Goal: Contribute content

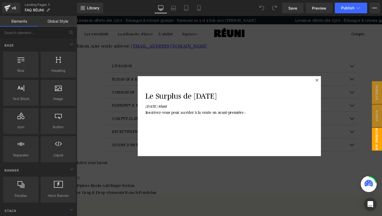
click at [329, 83] on icon at bounding box center [329, 82] width 3 height 3
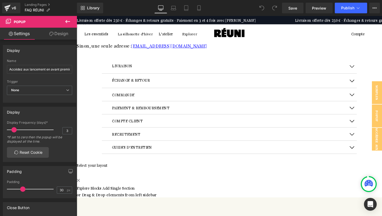
click at [366, 76] on button "button" at bounding box center [366, 68] width 11 height 15
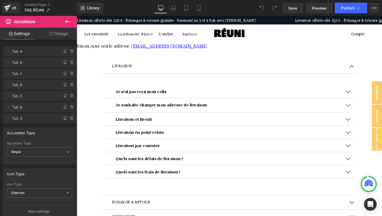
click at [363, 129] on button "button" at bounding box center [362, 124] width 11 height 14
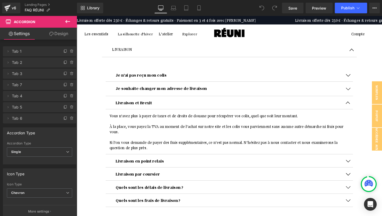
scroll to position [18, 0]
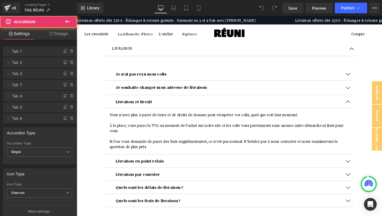
click at [362, 107] on span "button" at bounding box center [362, 107] width 0 height 0
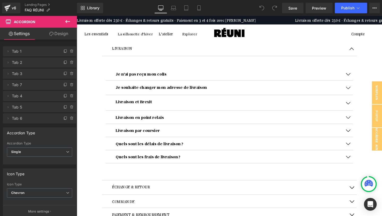
click at [362, 109] on span "button" at bounding box center [362, 109] width 0 height 0
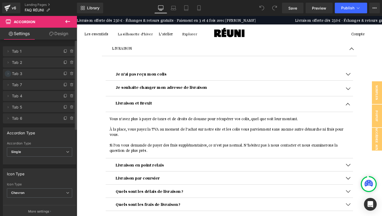
click at [7, 74] on icon at bounding box center [8, 73] width 4 height 4
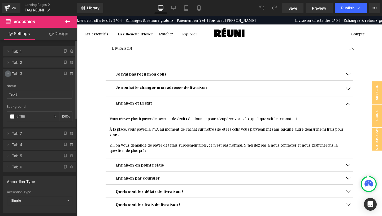
click at [8, 73] on icon at bounding box center [8, 73] width 4 height 4
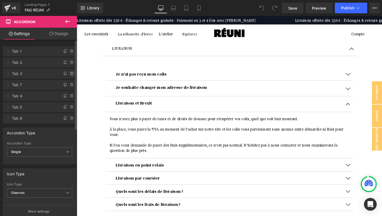
click at [70, 74] on icon at bounding box center [72, 73] width 4 height 4
click at [67, 74] on button "Delete" at bounding box center [66, 73] width 17 height 7
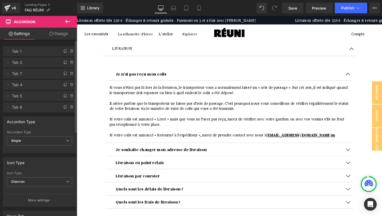
click at [361, 82] on button "button" at bounding box center [362, 77] width 11 height 14
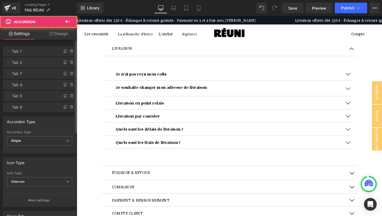
click at [361, 152] on button "button" at bounding box center [362, 149] width 11 height 14
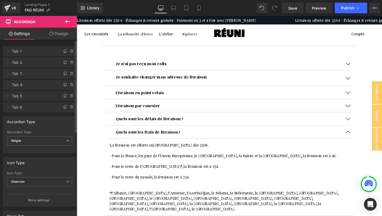
scroll to position [29, 0]
click at [361, 141] on button "button" at bounding box center [362, 138] width 11 height 14
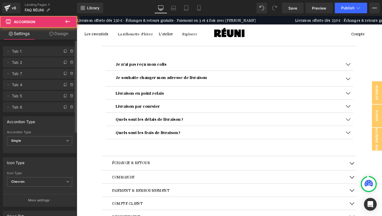
click at [361, 141] on button "button" at bounding box center [362, 138] width 11 height 14
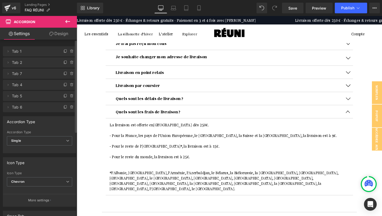
scroll to position [44, 0]
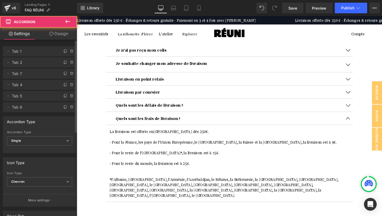
click at [362, 127] on button "button" at bounding box center [362, 124] width 11 height 14
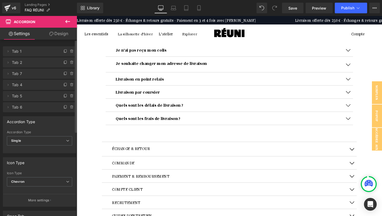
click at [362, 125] on span "button" at bounding box center [362, 125] width 0 height 0
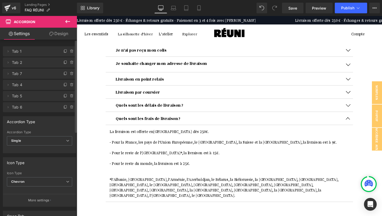
click at [362, 125] on span "button" at bounding box center [362, 125] width 0 height 0
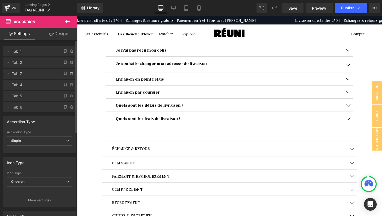
click at [362, 113] on button "button" at bounding box center [362, 110] width 11 height 14
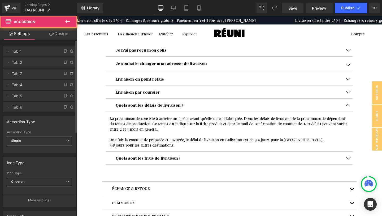
click at [362, 113] on button "button" at bounding box center [362, 110] width 11 height 14
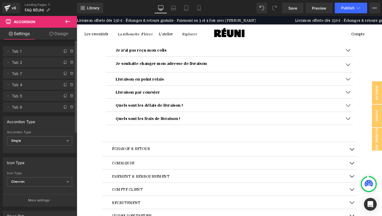
click at [363, 100] on button "button" at bounding box center [362, 96] width 11 height 14
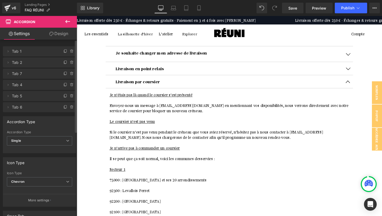
scroll to position [39, 0]
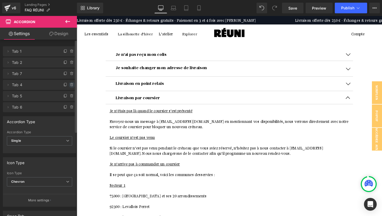
click at [71, 85] on icon at bounding box center [72, 85] width 2 height 2
click at [67, 85] on button "Delete" at bounding box center [66, 84] width 17 height 7
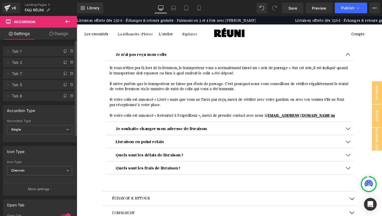
click at [363, 63] on button "button" at bounding box center [362, 56] width 11 height 14
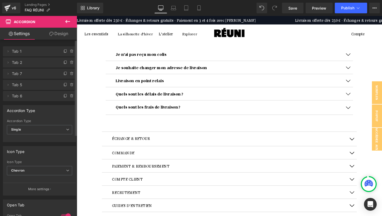
click at [366, 148] on button "button" at bounding box center [366, 144] width 11 height 15
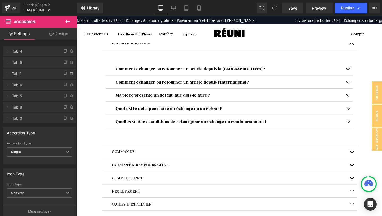
click at [366, 51] on button "button" at bounding box center [366, 44] width 11 height 15
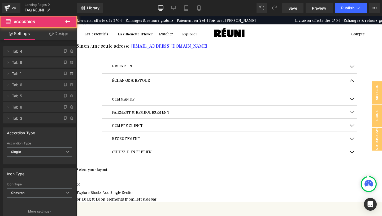
scroll to position [25, 0]
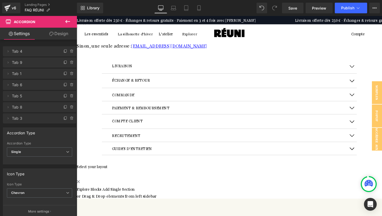
click at [366, 70] on span "button" at bounding box center [366, 70] width 0 height 0
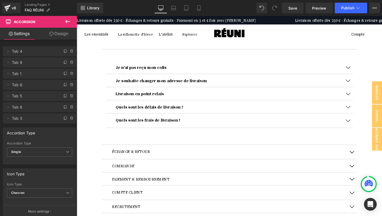
click at [362, 99] on span "button" at bounding box center [362, 99] width 0 height 0
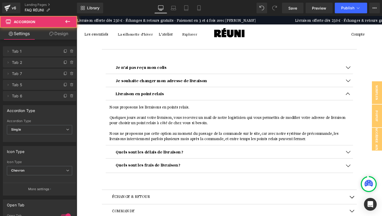
click at [362, 104] on button "button" at bounding box center [362, 98] width 11 height 14
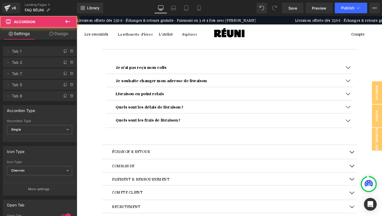
click at [362, 85] on span "button" at bounding box center [362, 85] width 0 height 0
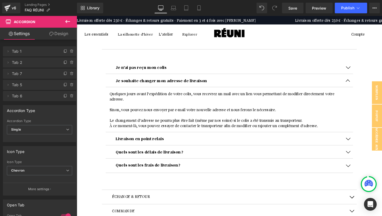
click at [361, 90] on button "button" at bounding box center [362, 84] width 11 height 14
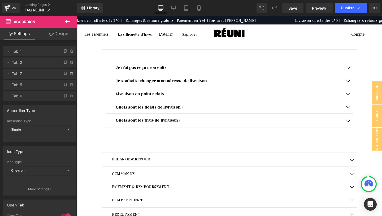
click at [366, 168] on span "button" at bounding box center [366, 168] width 0 height 0
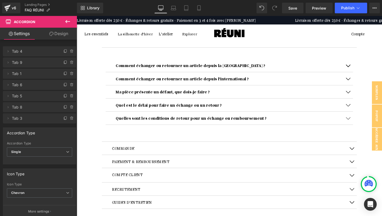
scroll to position [55, 0]
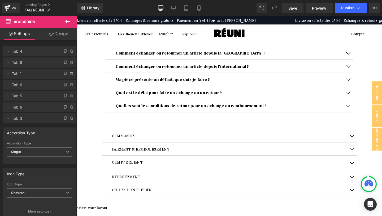
click at [363, 73] on button "button" at bounding box center [362, 69] width 11 height 14
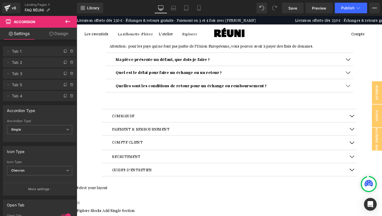
scroll to position [275, 0]
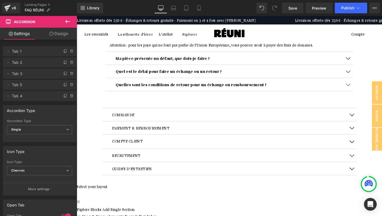
click at [367, 113] on button "button" at bounding box center [366, 120] width 11 height 14
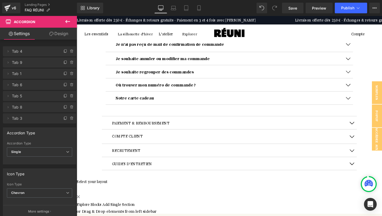
scroll to position [93, 0]
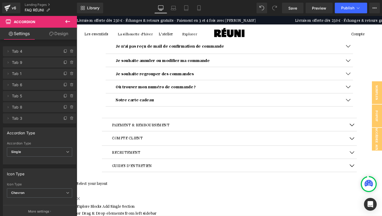
click at [366, 133] on button "button" at bounding box center [366, 130] width 11 height 14
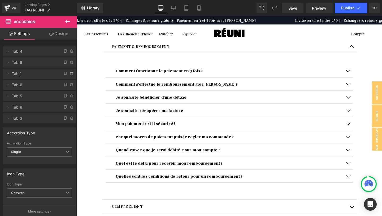
scroll to position [64, 0]
click at [366, 53] on button "button" at bounding box center [366, 48] width 11 height 14
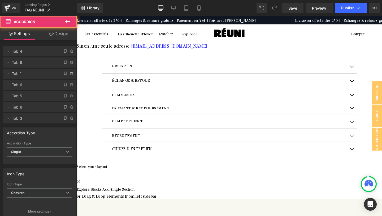
scroll to position [25, 0]
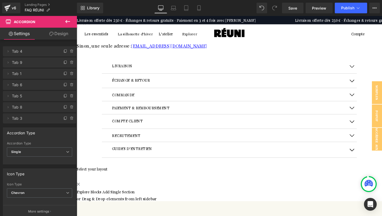
click at [365, 76] on button "button" at bounding box center [366, 83] width 11 height 15
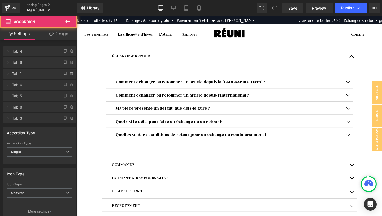
click at [366, 60] on span "button" at bounding box center [366, 60] width 0 height 0
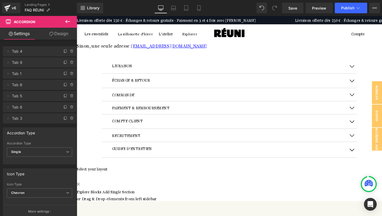
scroll to position [0, 0]
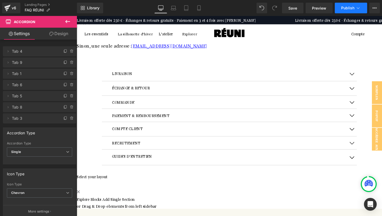
click at [345, 8] on span "Publish" at bounding box center [347, 8] width 13 height 4
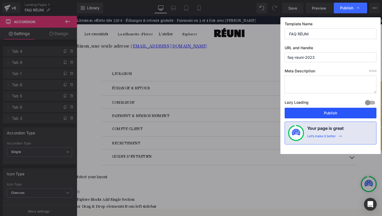
click at [330, 112] on button "Publish" at bounding box center [331, 112] width 92 height 11
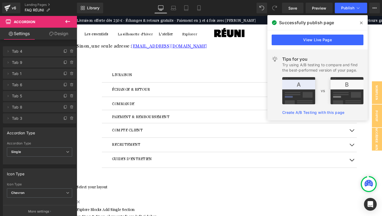
click at [93, 140] on div "FAQ Heading Une question ? Il y a 99% de chances pour que vous trouviez une rép…" at bounding box center [237, 123] width 321 height 211
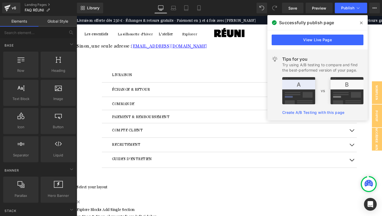
click at [361, 23] on icon at bounding box center [361, 22] width 3 height 3
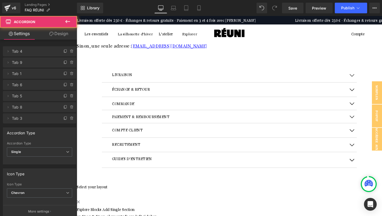
click at [366, 76] on button "button" at bounding box center [366, 78] width 11 height 15
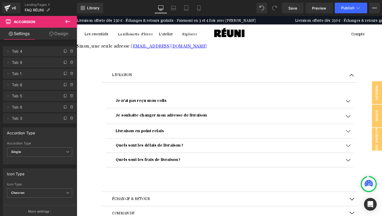
click at [362, 160] on button "button" at bounding box center [362, 167] width 11 height 15
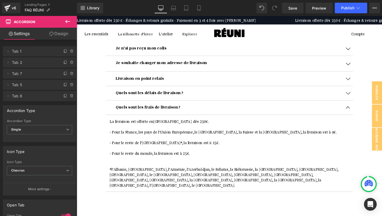
scroll to position [62, 0]
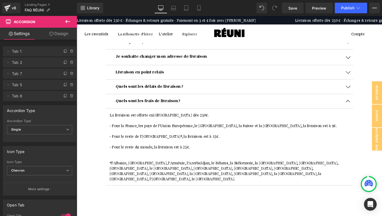
click at [190, 162] on p at bounding box center [237, 165] width 252 height 6
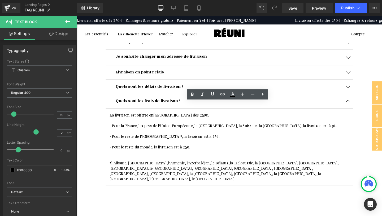
click at [331, 167] on p "*l'Albanie, [GEOGRAPHIC_DATA], l'Arménie, l'Azerbaïdjan, le Bélarus, la Biéloru…" at bounding box center [237, 178] width 252 height 22
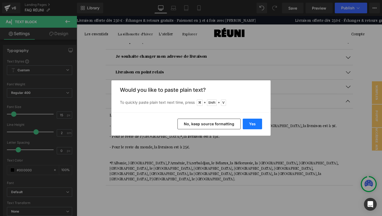
click at [256, 124] on button "Yes" at bounding box center [252, 123] width 19 height 11
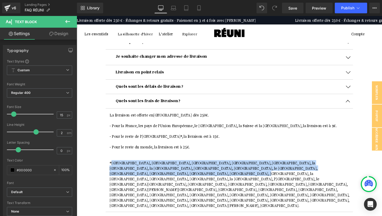
drag, startPoint x: 323, startPoint y: 165, endPoint x: 113, endPoint y: 158, distance: 210.3
click at [113, 167] on p "*[GEOGRAPHIC_DATA], [GEOGRAPHIC_DATA], [GEOGRAPHIC_DATA], [GEOGRAPHIC_DATA], [G…" at bounding box center [237, 192] width 252 height 50
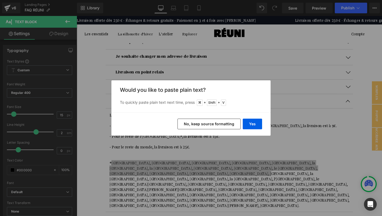
click at [223, 124] on button "No, keep source formatting" at bounding box center [209, 123] width 63 height 11
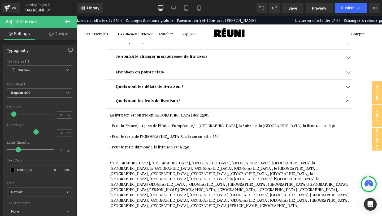
click at [214, 171] on p "*[GEOGRAPHIC_DATA], [GEOGRAPHIC_DATA], [GEOGRAPHIC_DATA], [GEOGRAPHIC_DATA], [G…" at bounding box center [237, 192] width 252 height 50
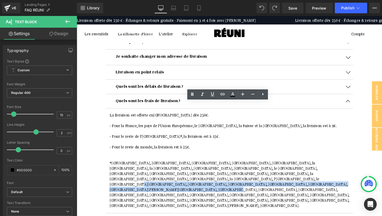
drag, startPoint x: 352, startPoint y: 175, endPoint x: 318, endPoint y: 169, distance: 34.3
click at [318, 169] on p "*[GEOGRAPHIC_DATA], [GEOGRAPHIC_DATA], [GEOGRAPHIC_DATA], [GEOGRAPHIC_DATA], [G…" at bounding box center [237, 192] width 252 height 50
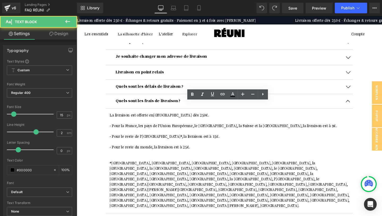
click at [320, 167] on p "*[GEOGRAPHIC_DATA], [GEOGRAPHIC_DATA], [GEOGRAPHIC_DATA], [GEOGRAPHIC_DATA], [G…" at bounding box center [237, 192] width 252 height 50
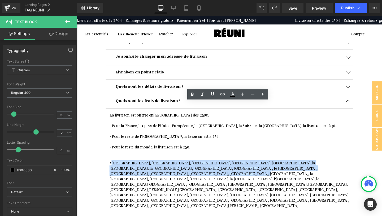
drag, startPoint x: 323, startPoint y: 165, endPoint x: 113, endPoint y: 158, distance: 210.1
click at [113, 167] on p "*[GEOGRAPHIC_DATA], [GEOGRAPHIC_DATA], [GEOGRAPHIC_DATA], [GEOGRAPHIC_DATA], [G…" at bounding box center [237, 192] width 252 height 50
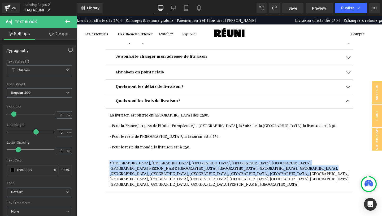
drag, startPoint x: 148, startPoint y: 170, endPoint x: 111, endPoint y: 158, distance: 38.4
click at [111, 167] on p "*[GEOGRAPHIC_DATA], [GEOGRAPHIC_DATA], [GEOGRAPHIC_DATA], [GEOGRAPHIC_DATA], [G…" at bounding box center [237, 181] width 252 height 28
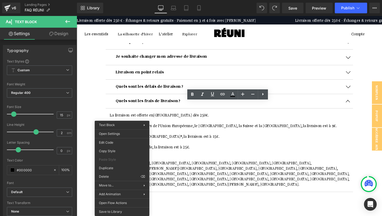
click at [170, 156] on p at bounding box center [237, 159] width 252 height 6
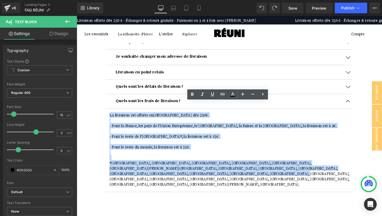
drag, startPoint x: 144, startPoint y: 170, endPoint x: 111, endPoint y: 109, distance: 69.9
click at [111, 117] on div "La livraison est offerte en [GEOGRAPHIC_DATA] dès 250€. - Pour la France, les p…" at bounding box center [237, 156] width 252 height 78
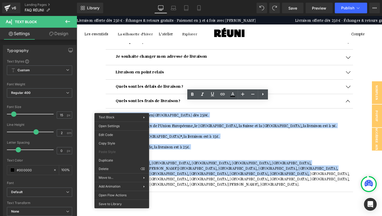
copy div "La livraison est offerte en [GEOGRAPHIC_DATA] dès 250€. - Pour la France, les p…"
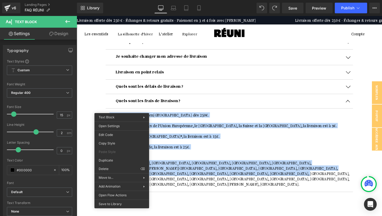
click at [218, 145] on p at bounding box center [237, 148] width 252 height 6
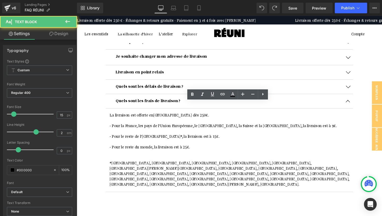
click at [188, 156] on p at bounding box center [237, 159] width 252 height 6
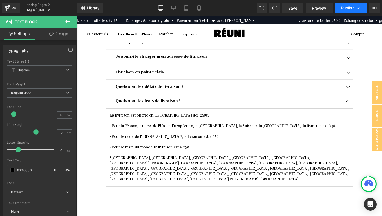
click at [346, 11] on button "Publish" at bounding box center [351, 8] width 32 height 11
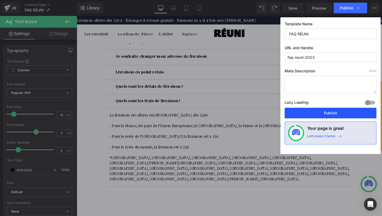
click at [337, 113] on button "Publish" at bounding box center [331, 112] width 92 height 11
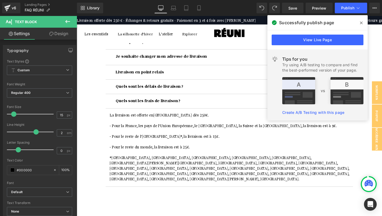
click at [217, 123] on p at bounding box center [237, 126] width 252 height 6
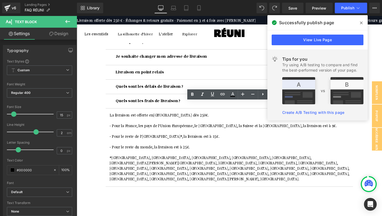
click at [361, 23] on icon at bounding box center [361, 22] width 3 height 3
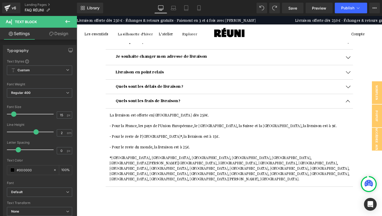
click at [362, 98] on button "button" at bounding box center [362, 105] width 11 height 15
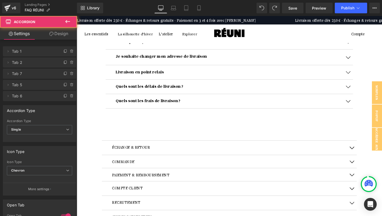
click at [361, 68] on button "button" at bounding box center [362, 75] width 11 height 15
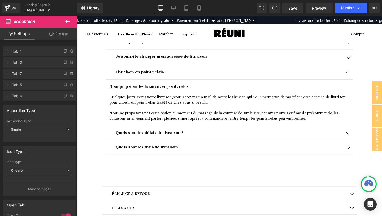
click at [299, 115] on p "Nous ne proposons pas cette option au moment du passage de la commande sur le s…" at bounding box center [237, 120] width 252 height 11
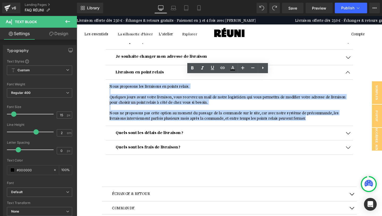
drag, startPoint x: 299, startPoint y: 114, endPoint x: 111, endPoint y: 80, distance: 191.3
click at [111, 87] on div "Nous proposons les livraisons en points relais. Quelques jours avant votre livr…" at bounding box center [237, 106] width 252 height 39
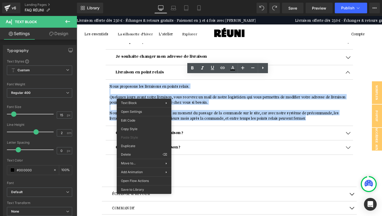
copy div "Nous proposons les livraisons en points relais. Quelques jours avant votre livr…"
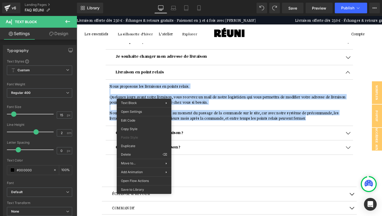
click at [215, 92] on p at bounding box center [237, 95] width 252 height 6
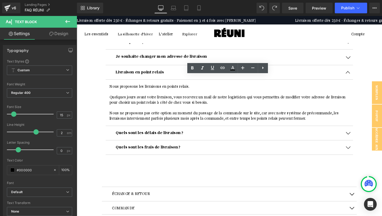
click at [195, 87] on p "Nous proposons les livraisons en points relais." at bounding box center [237, 90] width 252 height 6
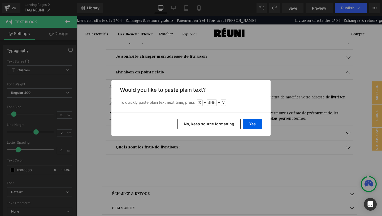
click at [227, 123] on button "No, keep source formatting" at bounding box center [209, 123] width 63 height 11
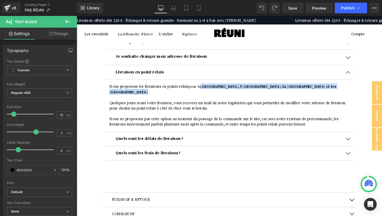
drag, startPoint x: 294, startPoint y: 81, endPoint x: 206, endPoint y: 79, distance: 88.4
click at [206, 87] on div "Nous proposons les livraisons en points relais pour la [GEOGRAPHIC_DATA], l’[GE…" at bounding box center [237, 110] width 252 height 46
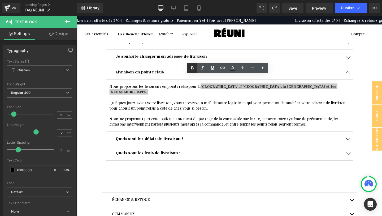
click at [194, 67] on icon at bounding box center [192, 68] width 6 height 6
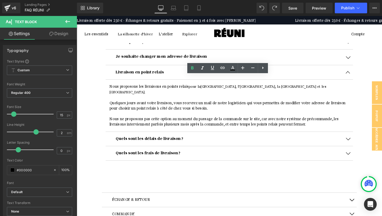
click at [216, 104] on p "Quelques jours avant votre livraison, vous recevrez un mail de notre logisticie…" at bounding box center [237, 109] width 252 height 11
click at [343, 9] on span "Publish" at bounding box center [347, 8] width 13 height 4
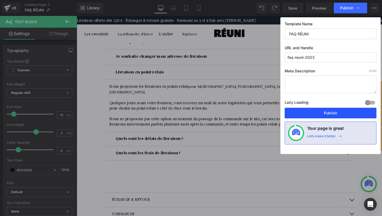
click at [327, 112] on button "Publish" at bounding box center [331, 112] width 92 height 11
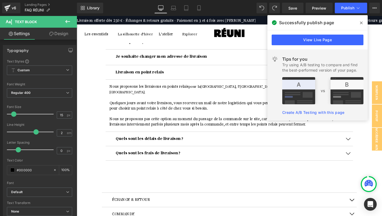
click at [361, 22] on icon at bounding box center [361, 23] width 3 height 4
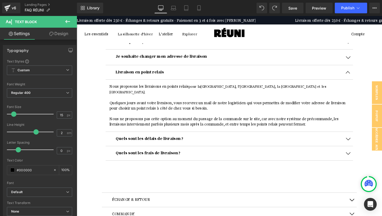
click at [264, 98] on p at bounding box center [237, 101] width 252 height 6
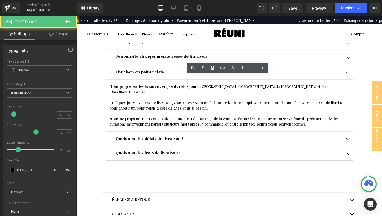
click at [256, 87] on span "[GEOGRAPHIC_DATA], l’[GEOGRAPHIC_DATA], la [GEOGRAPHIC_DATA] et les [GEOGRAPHIC…" at bounding box center [225, 92] width 228 height 11
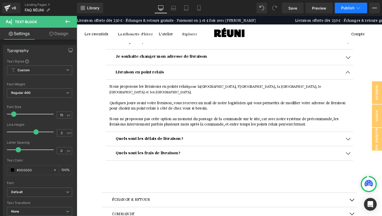
click at [347, 8] on span "Publish" at bounding box center [347, 8] width 13 height 4
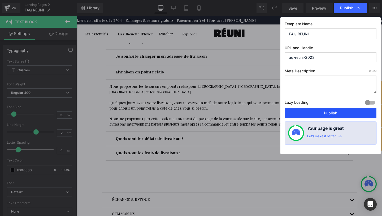
drag, startPoint x: 336, startPoint y: 113, endPoint x: 275, endPoint y: 38, distance: 97.2
click at [336, 113] on button "Publish" at bounding box center [331, 112] width 92 height 11
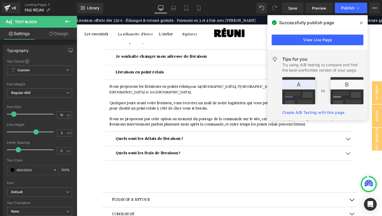
click at [195, 205] on div "ÉCHANGE & RETOUR Text Block" at bounding box center [237, 208] width 247 height 7
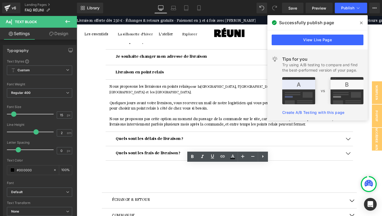
click at [365, 201] on button "button" at bounding box center [366, 209] width 11 height 16
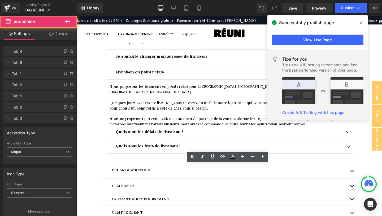
scroll to position [0, 0]
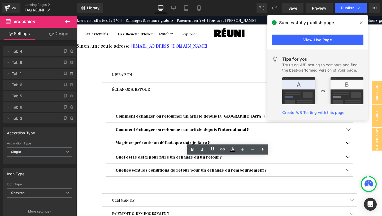
click at [361, 22] on icon at bounding box center [361, 23] width 3 height 4
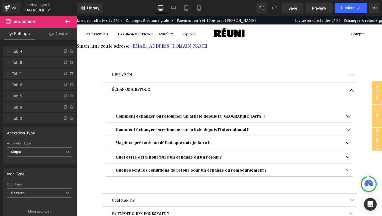
click at [77, 16] on span at bounding box center [77, 16] width 0 height 0
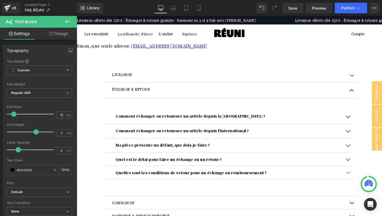
click at [362, 129] on button "button" at bounding box center [362, 136] width 11 height 15
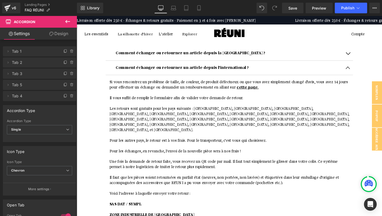
scroll to position [66, 0]
click at [365, 24] on button "button" at bounding box center [366, 28] width 11 height 16
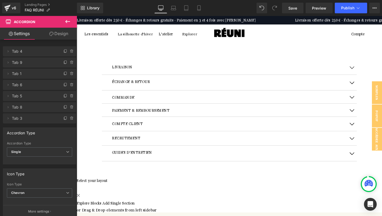
scroll to position [0, 0]
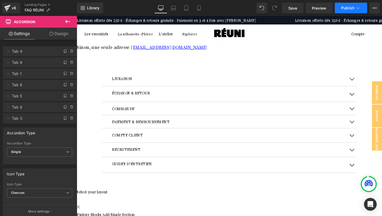
click at [345, 8] on span "Publish" at bounding box center [347, 8] width 13 height 4
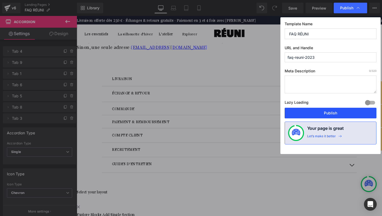
click at [336, 114] on button "Publish" at bounding box center [331, 112] width 92 height 11
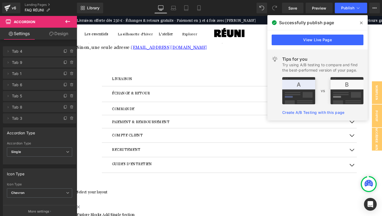
click at [361, 23] on icon at bounding box center [361, 22] width 3 height 3
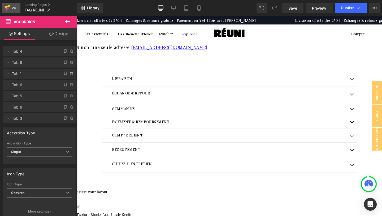
click at [9, 8] on icon at bounding box center [7, 7] width 6 height 13
